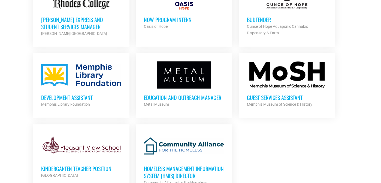
scroll to position [599, 0]
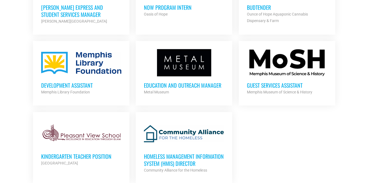
click at [189, 70] on div at bounding box center [184, 62] width 80 height 27
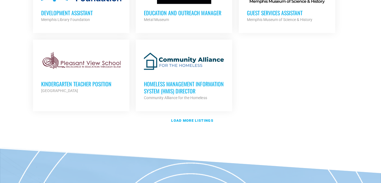
scroll to position [681, 0]
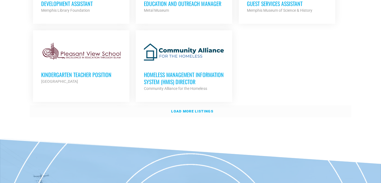
click at [204, 106] on link "Load more listings" at bounding box center [190, 111] width 321 height 13
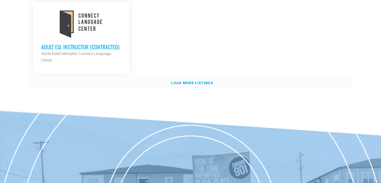
scroll to position [1278, 0]
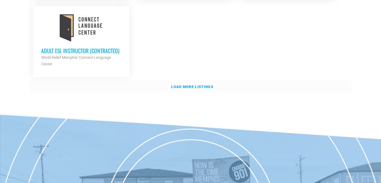
click at [194, 85] on strong "Load more listings" at bounding box center [192, 87] width 42 height 4
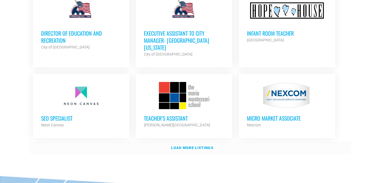
scroll to position [1713, 0]
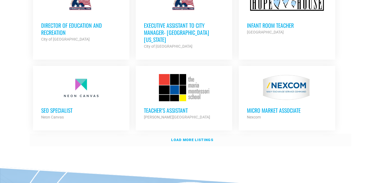
click at [184, 138] on strong "Load more listings" at bounding box center [192, 140] width 42 height 4
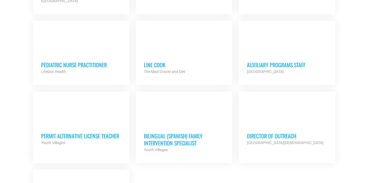
scroll to position [2149, 0]
